Goal: Information Seeking & Learning: Learn about a topic

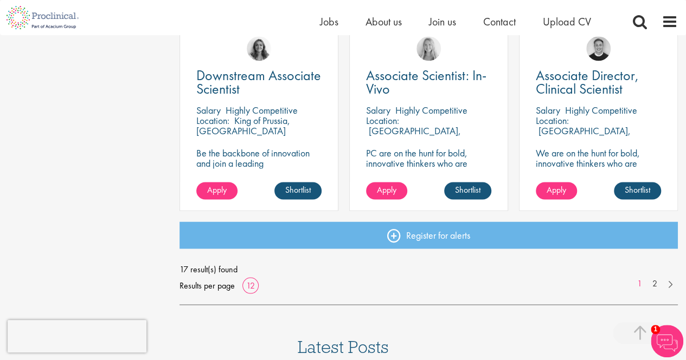
scroll to position [921, 0]
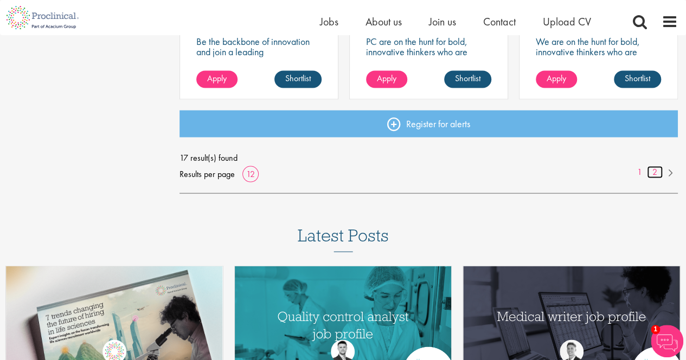
click at [653, 169] on link "2" at bounding box center [655, 172] width 16 height 12
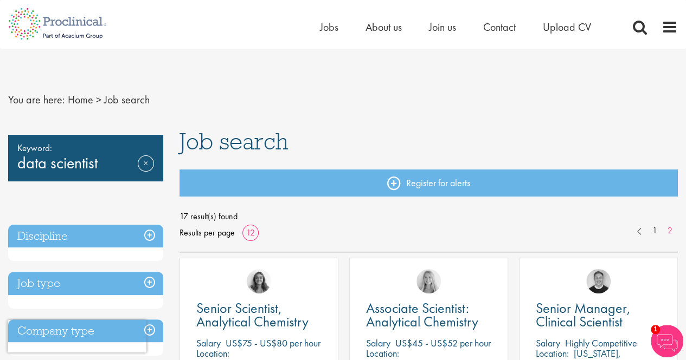
click at [106, 158] on div "Keyword: data scientist Remove" at bounding box center [85, 158] width 155 height 47
click at [149, 162] on link "Remove" at bounding box center [146, 171] width 16 height 31
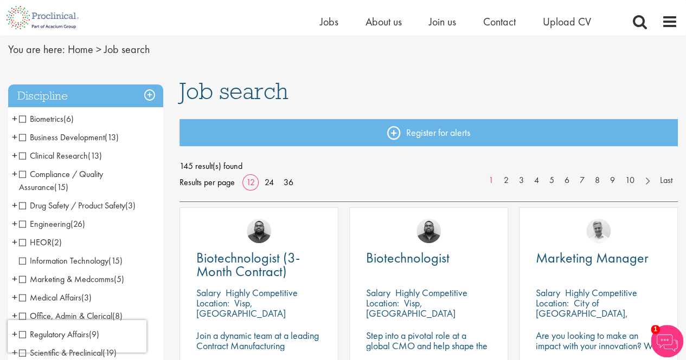
scroll to position [54, 0]
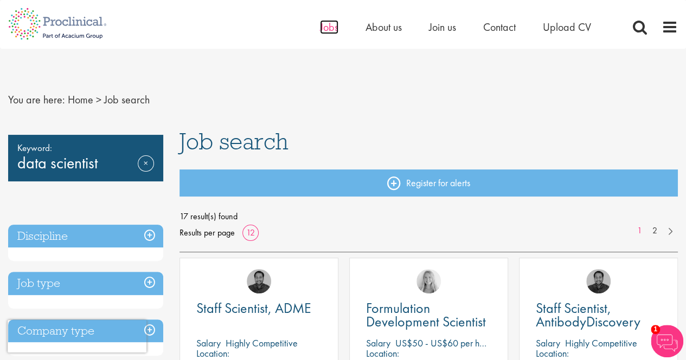
click at [327, 25] on span "Jobs" at bounding box center [329, 27] width 18 height 14
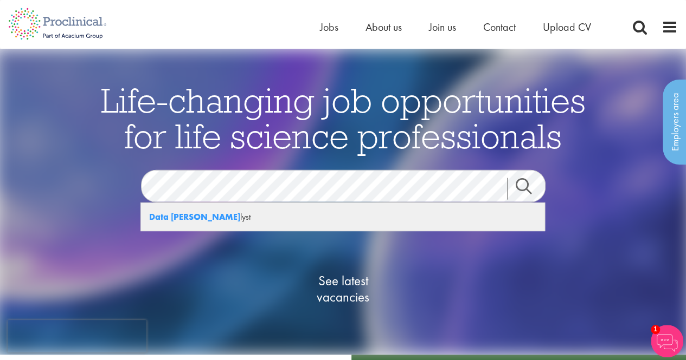
click at [219, 209] on div "Data Ana lyst" at bounding box center [342, 217] width 403 height 28
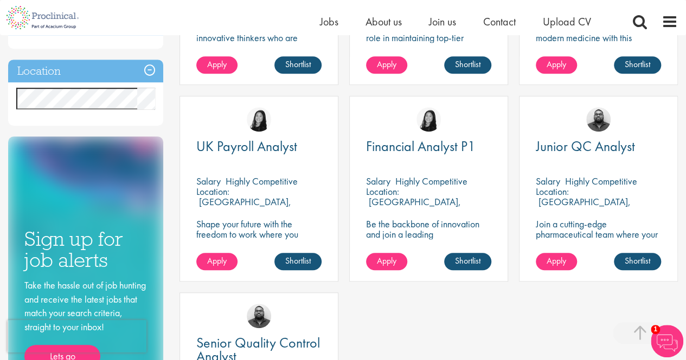
scroll to position [325, 0]
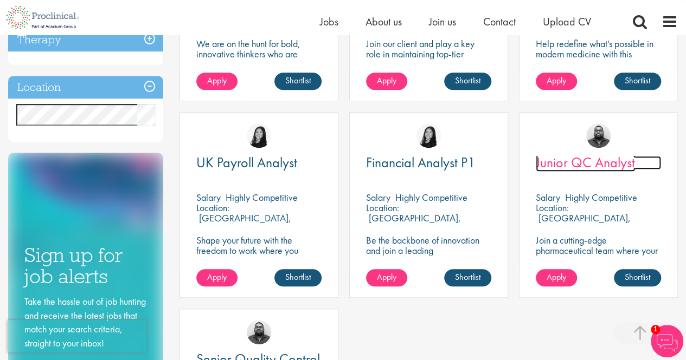
click at [587, 164] on span "Junior QC Analyst" at bounding box center [585, 162] width 99 height 18
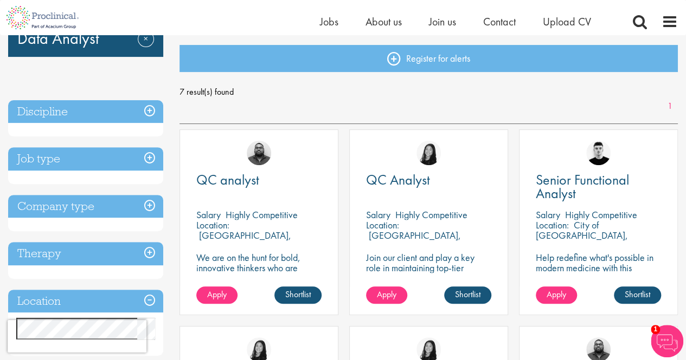
scroll to position [108, 0]
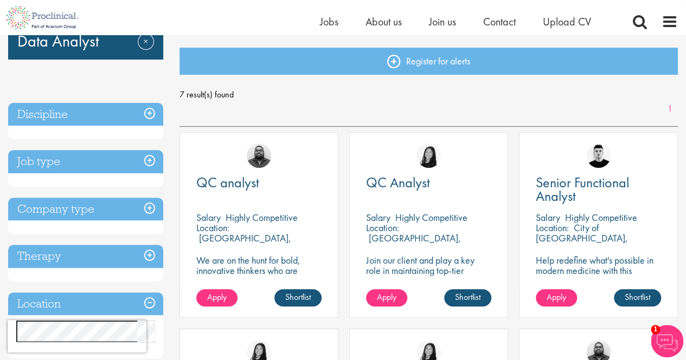
click at [152, 302] on h3 "Location" at bounding box center [85, 304] width 155 height 23
click at [114, 302] on h3 "Location" at bounding box center [85, 304] width 155 height 23
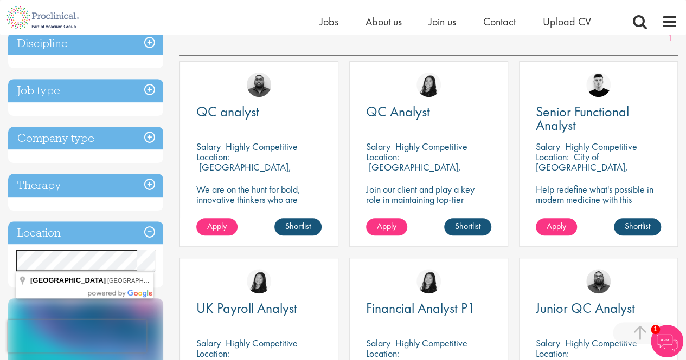
scroll to position [163, 0]
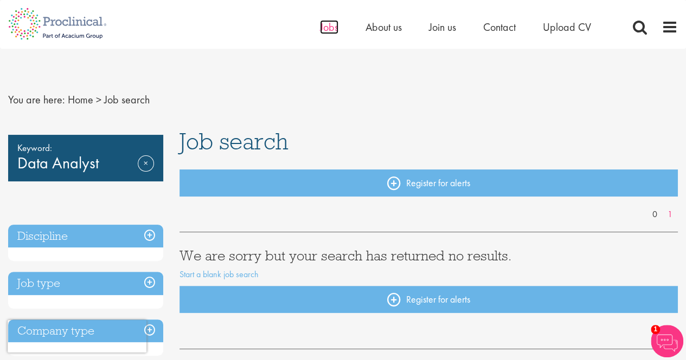
click at [332, 28] on span "Jobs" at bounding box center [329, 27] width 18 height 14
click at [328, 24] on span "Jobs" at bounding box center [329, 27] width 18 height 14
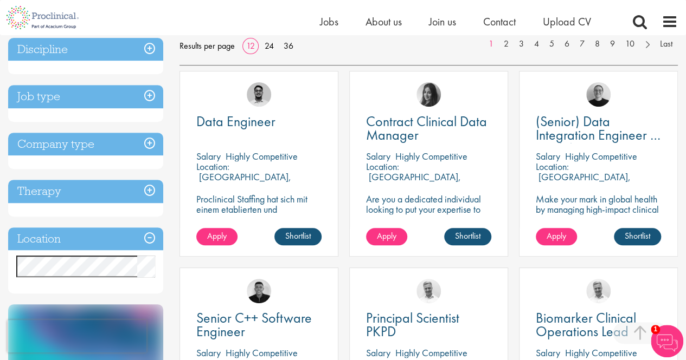
scroll to position [163, 0]
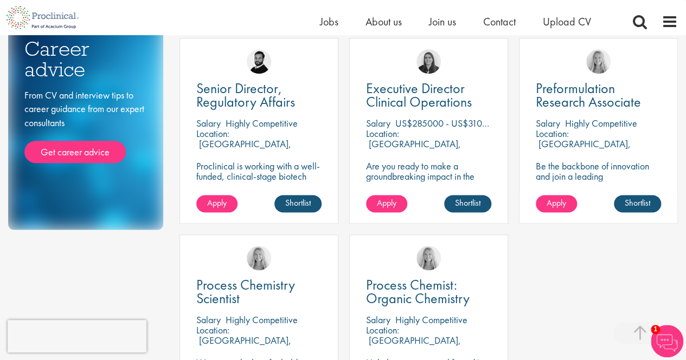
scroll to position [650, 0]
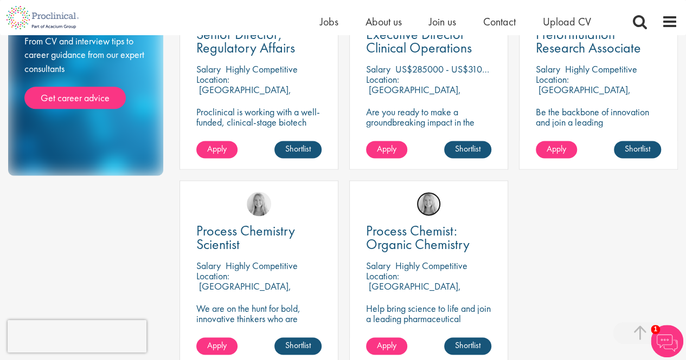
click at [428, 207] on img at bounding box center [428, 204] width 24 height 24
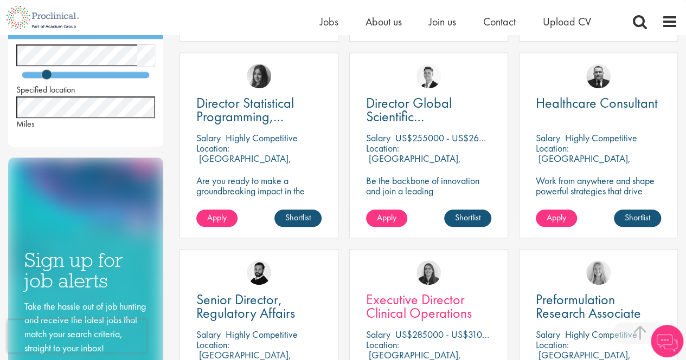
scroll to position [385, 0]
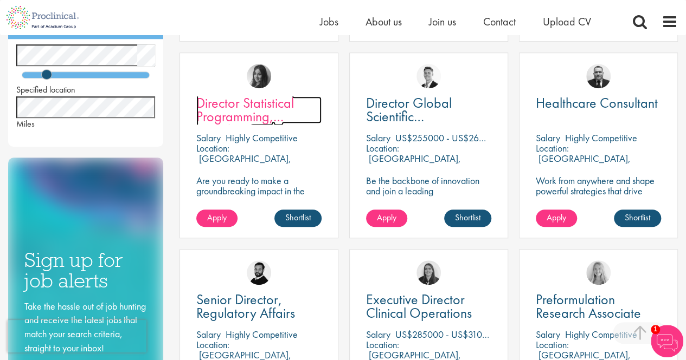
click at [223, 101] on span "Director Statistical Programming, Oncology" at bounding box center [245, 117] width 98 height 46
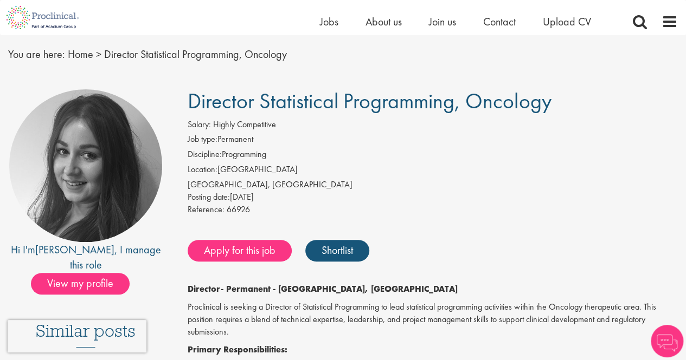
scroll to position [54, 0]
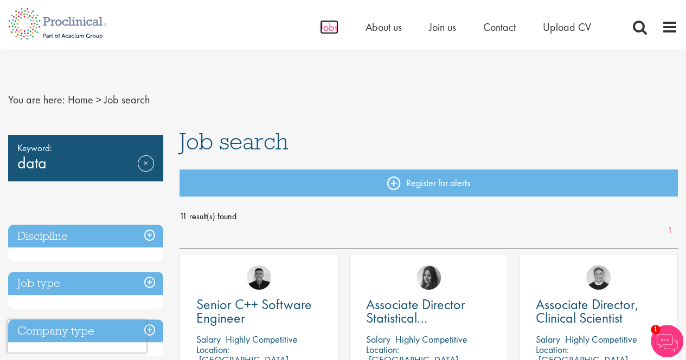
click at [325, 32] on span "Jobs" at bounding box center [329, 27] width 18 height 14
